Goal: Task Accomplishment & Management: Manage account settings

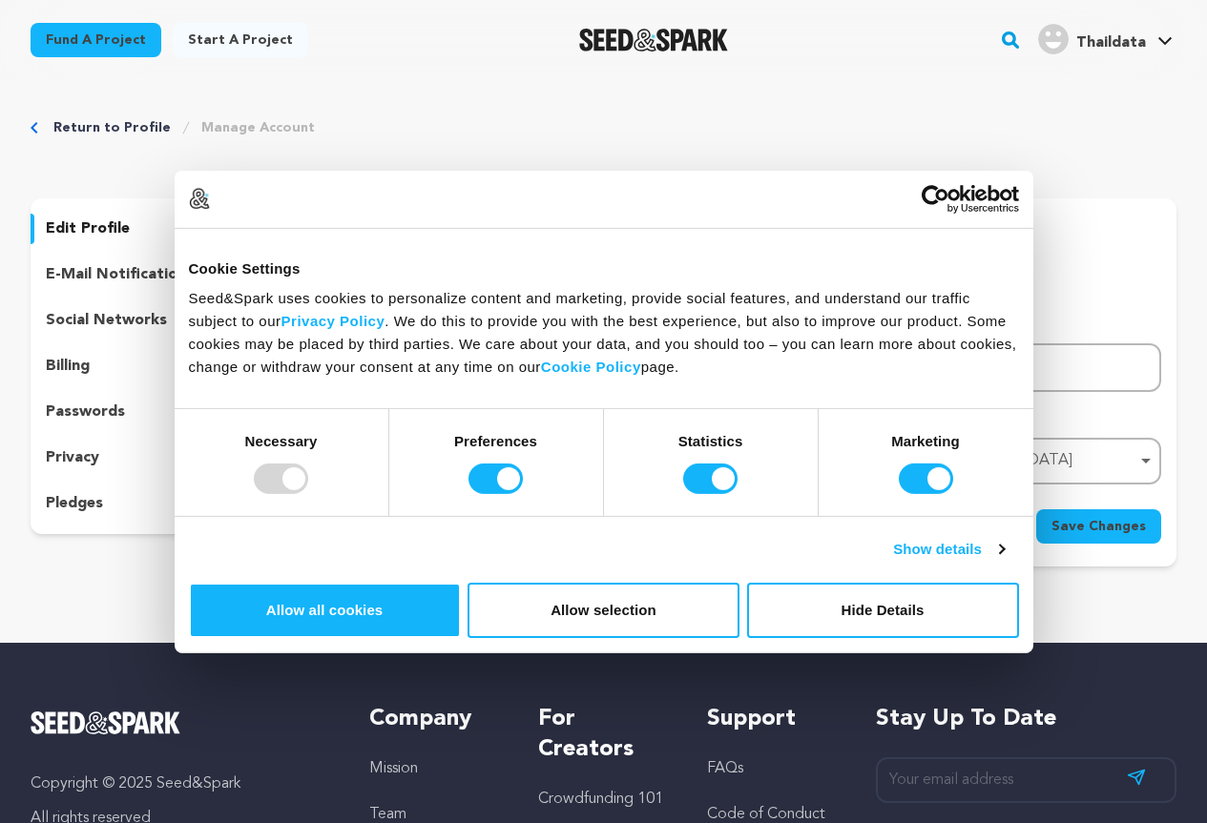
click at [447, 371] on input "Thaildata" at bounding box center [497, 367] width 432 height 49
drag, startPoint x: 446, startPoint y: 368, endPoint x: 271, endPoint y: 368, distance: 175.5
click at [271, 368] on div "uploading spinner upload profile image First Name First Name Thaildata Last Nam…" at bounding box center [721, 379] width 910 height 330
type input "Nusaiba"
click at [833, 380] on input "Last Name" at bounding box center [945, 367] width 432 height 49
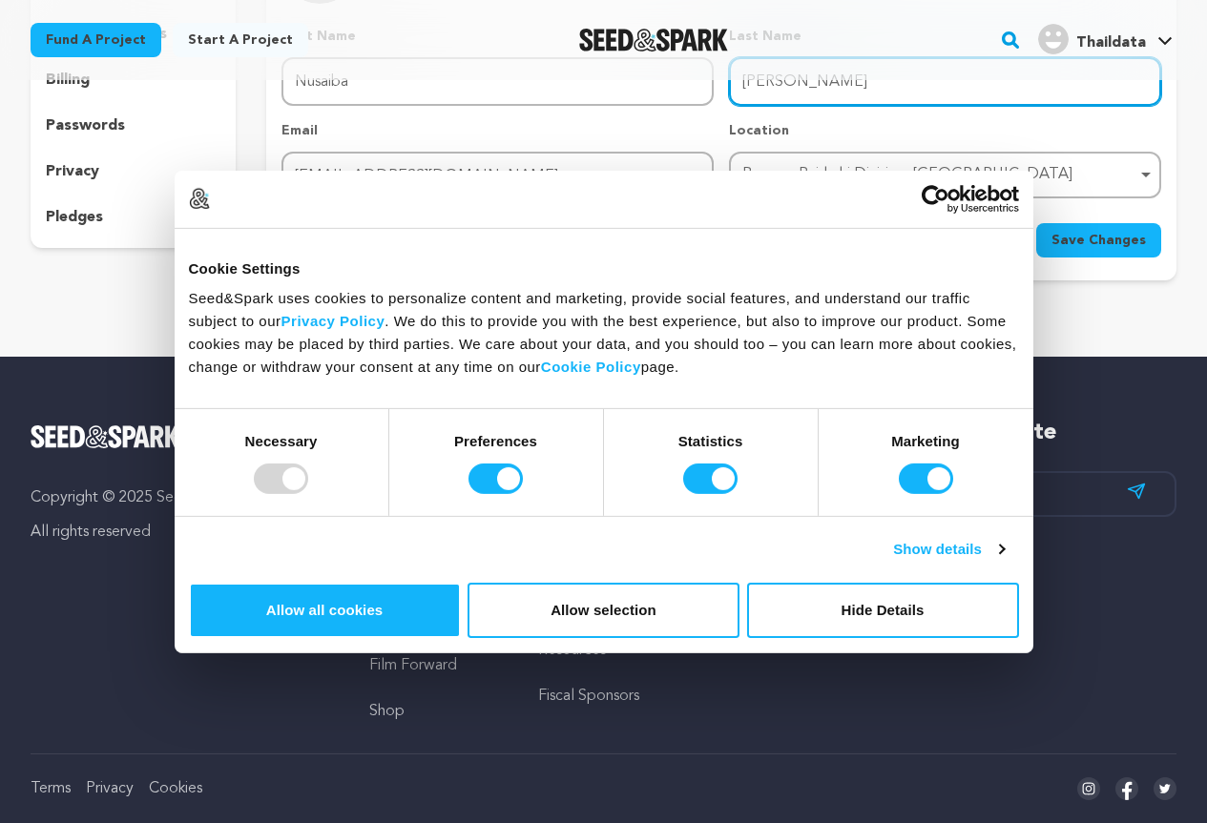
scroll to position [95, 0]
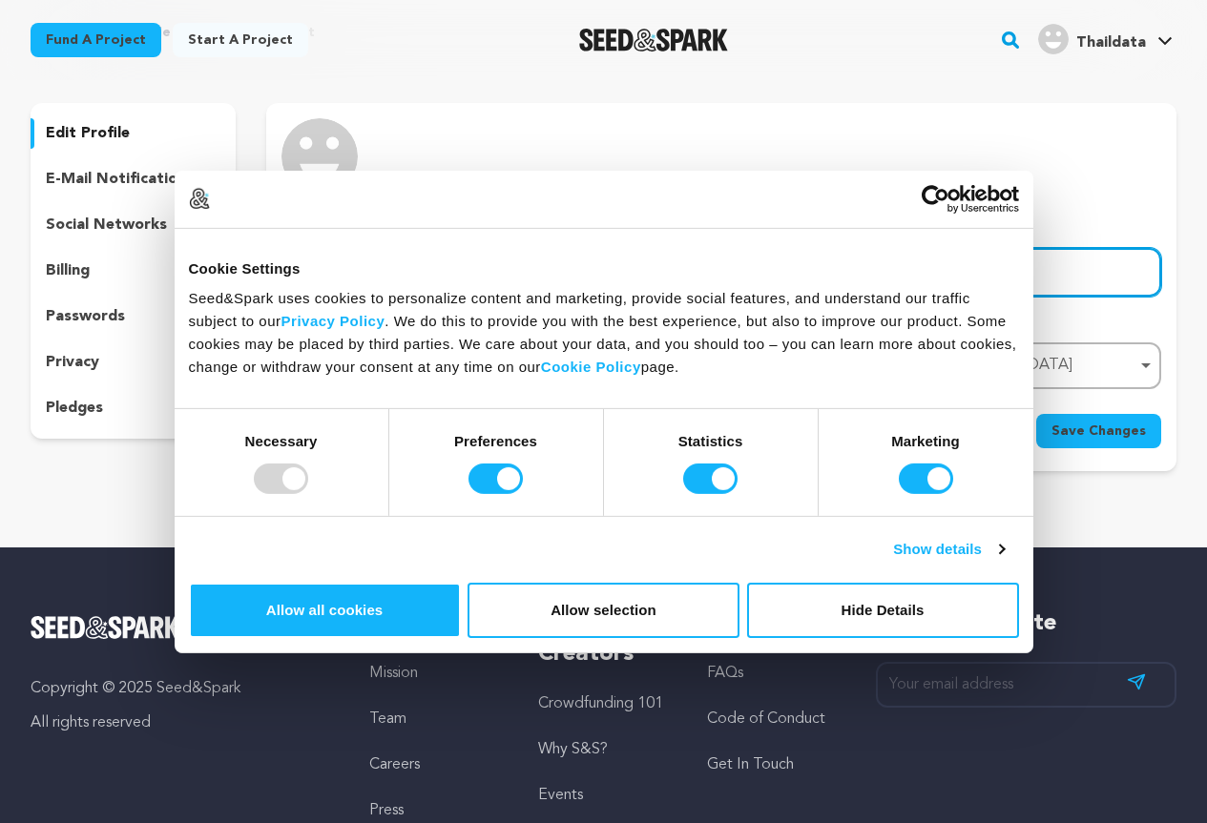
type input "Akther"
click at [329, 169] on img at bounding box center [319, 156] width 76 height 76
click at [345, 172] on button "uploading spinner upload profile image" at bounding box center [346, 183] width 23 height 23
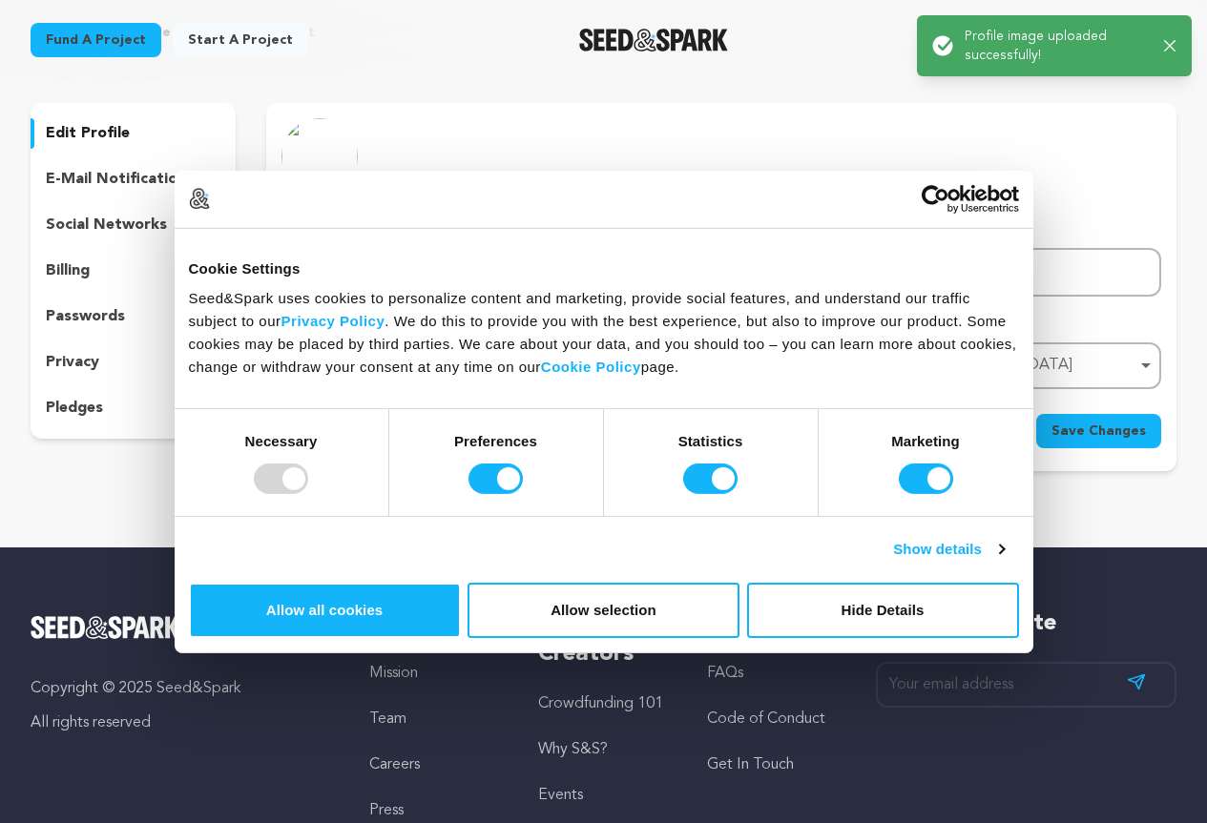
click at [1096, 429] on span "Save Changes" at bounding box center [1098, 431] width 94 height 19
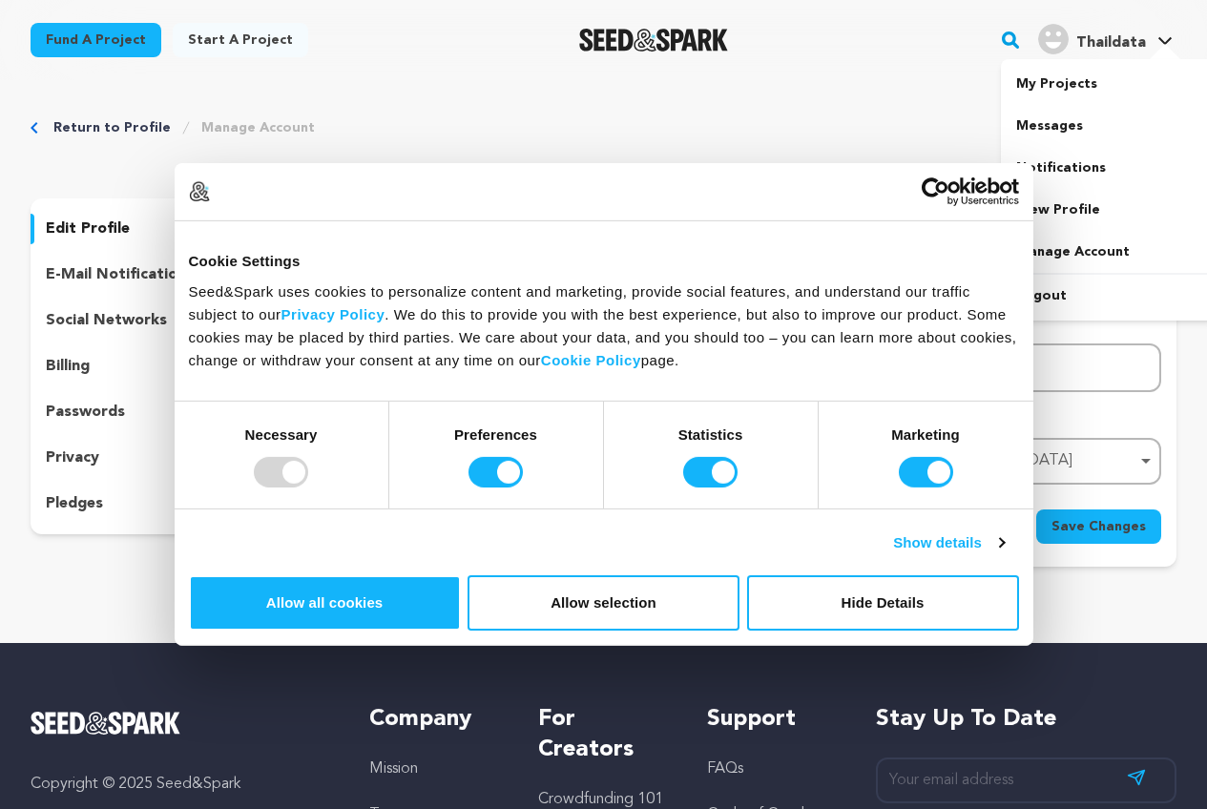
click at [1060, 37] on img "Thaildata's Profile" at bounding box center [1053, 39] width 31 height 31
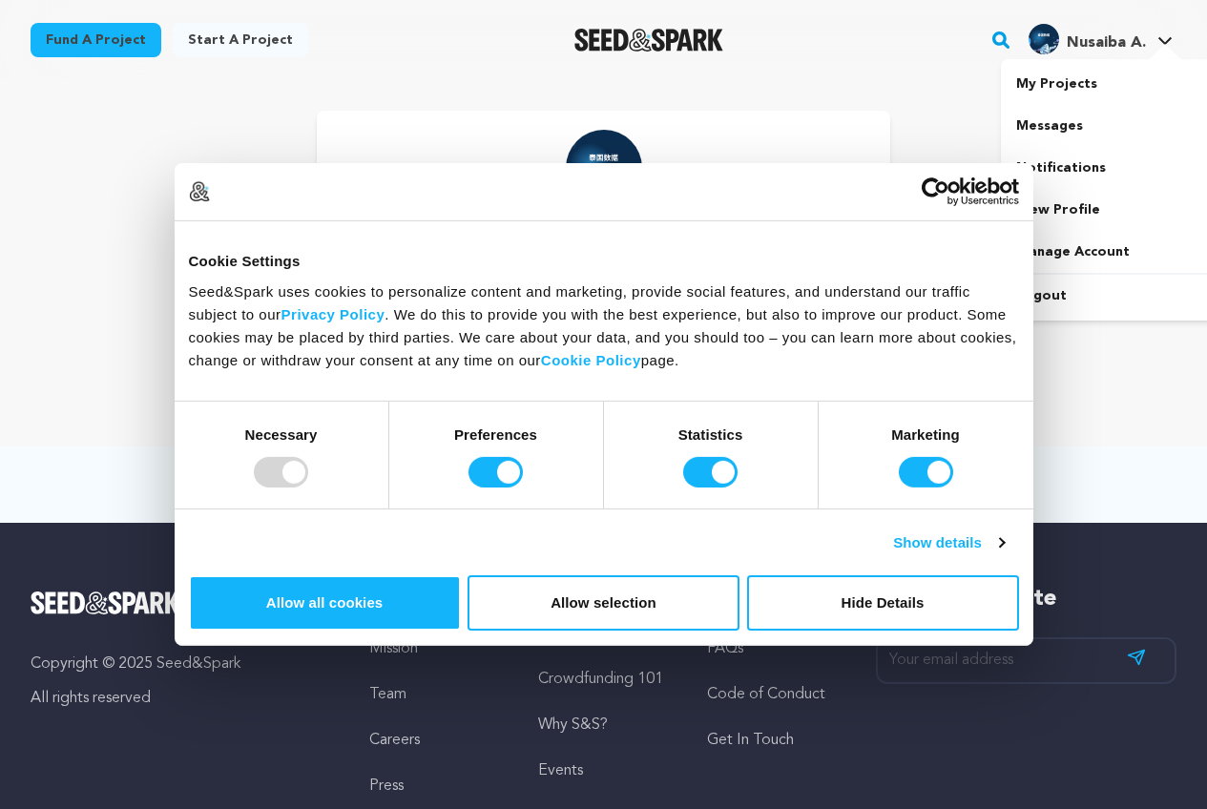
click at [1058, 44] on img "Nusaiba A.'s Profile" at bounding box center [1043, 39] width 31 height 31
click at [1063, 211] on link "View Profile" at bounding box center [1108, 210] width 214 height 42
